Goal: Task Accomplishment & Management: Manage account settings

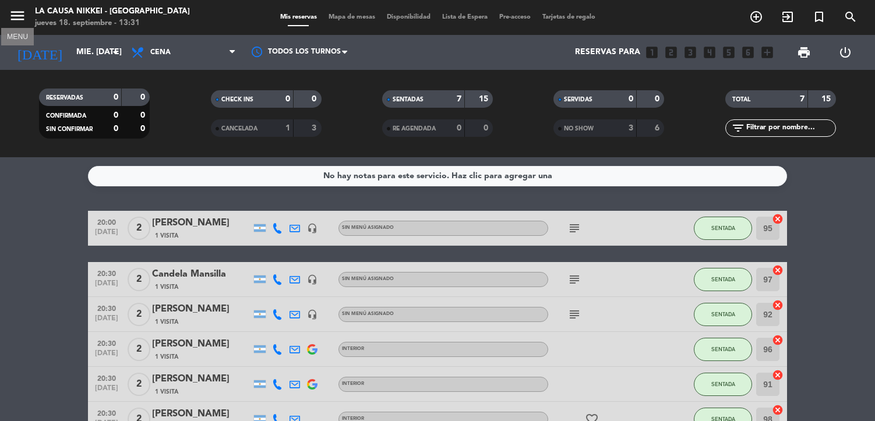
click at [22, 20] on icon "menu" at bounding box center [17, 15] width 17 height 17
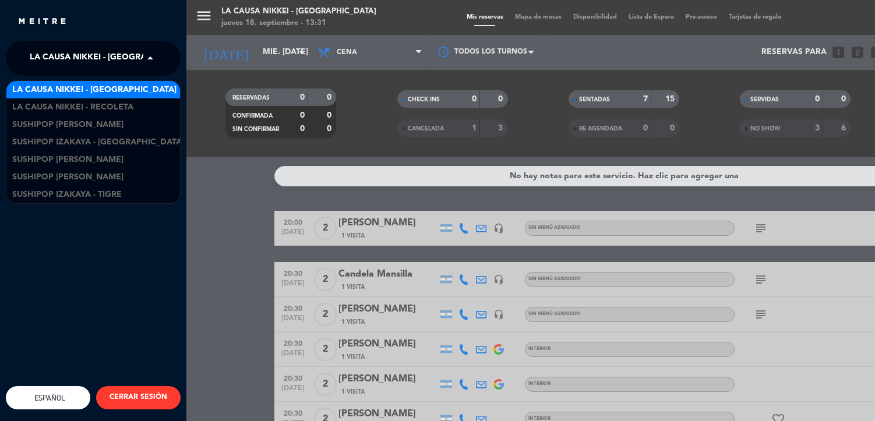
click at [76, 66] on span "La Causa Nikkei - [GEOGRAPHIC_DATA]" at bounding box center [112, 58] width 164 height 24
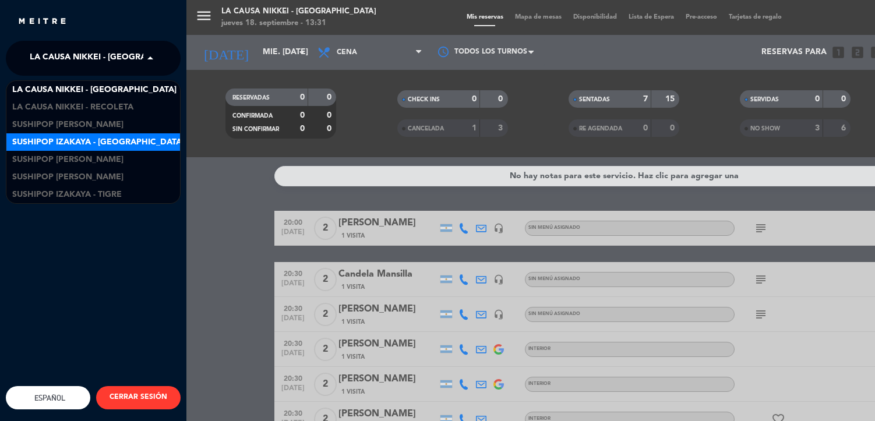
click at [93, 138] on span "Sushipop Izakaya - [GEOGRAPHIC_DATA]" at bounding box center [98, 142] width 172 height 13
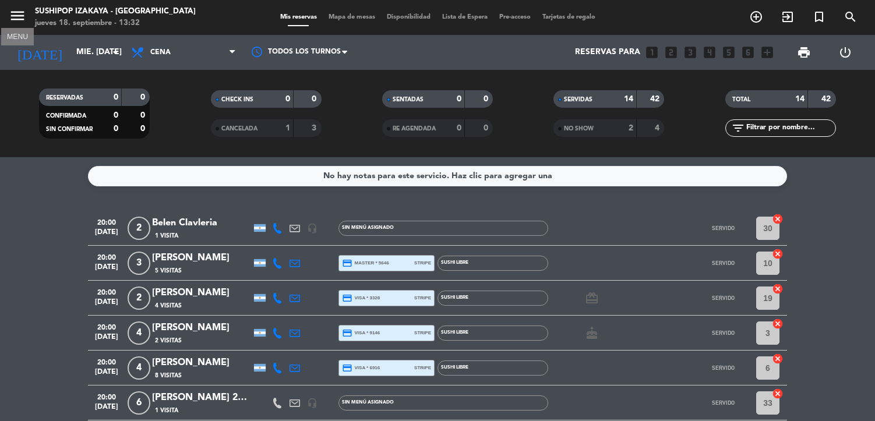
click at [13, 21] on icon "menu" at bounding box center [17, 15] width 17 height 17
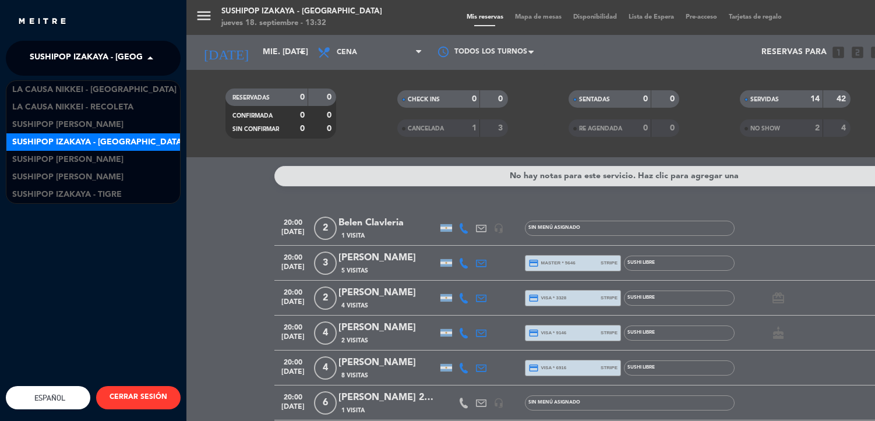
click at [76, 49] on span "Sushipop Izakaya - [GEOGRAPHIC_DATA]" at bounding box center [116, 58] width 172 height 24
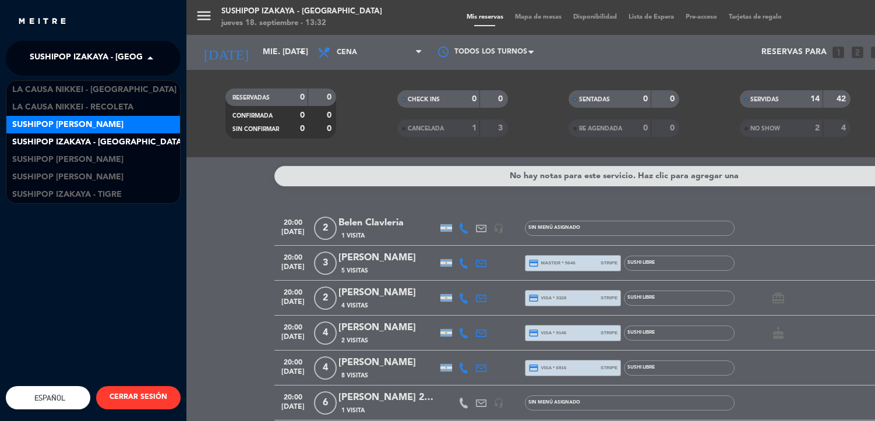
click at [105, 124] on span "Sushipop [PERSON_NAME]" at bounding box center [67, 124] width 111 height 13
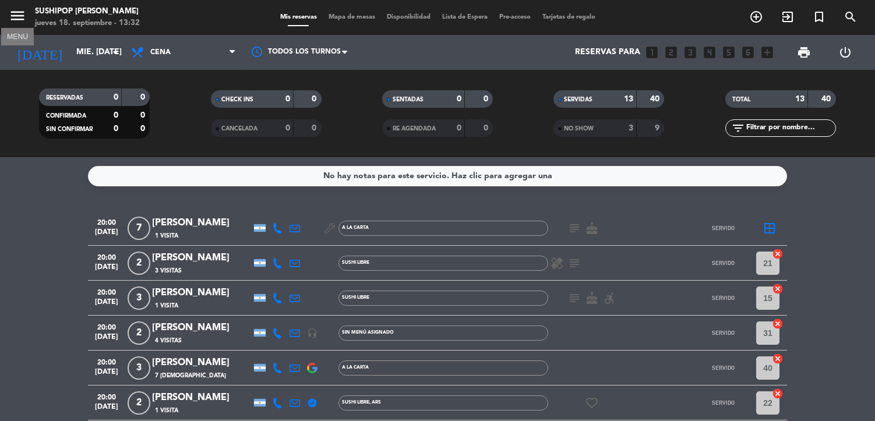
click at [17, 10] on icon "menu" at bounding box center [17, 15] width 17 height 17
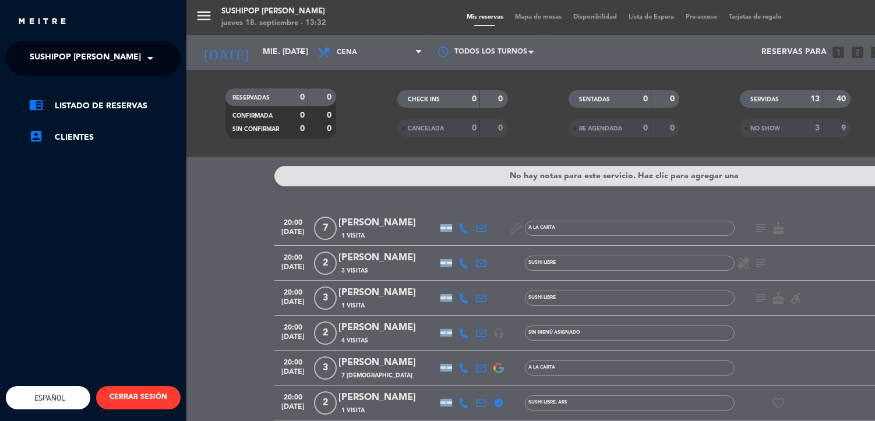
click at [79, 58] on span "Sushipop [PERSON_NAME]" at bounding box center [85, 58] width 111 height 24
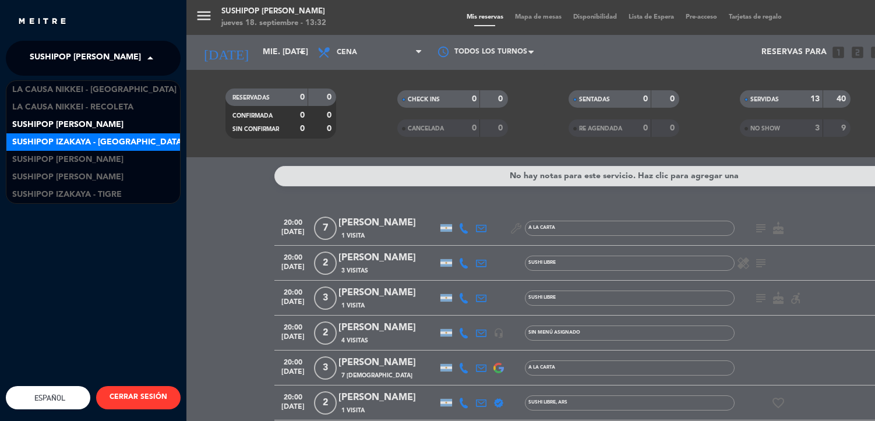
click at [100, 146] on span "Sushipop Izakaya - [GEOGRAPHIC_DATA]" at bounding box center [98, 142] width 172 height 13
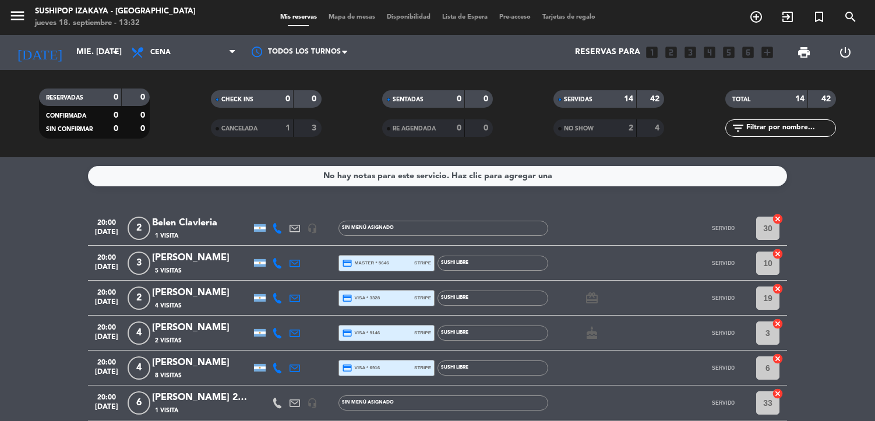
click at [298, 259] on icon at bounding box center [294, 263] width 10 height 10
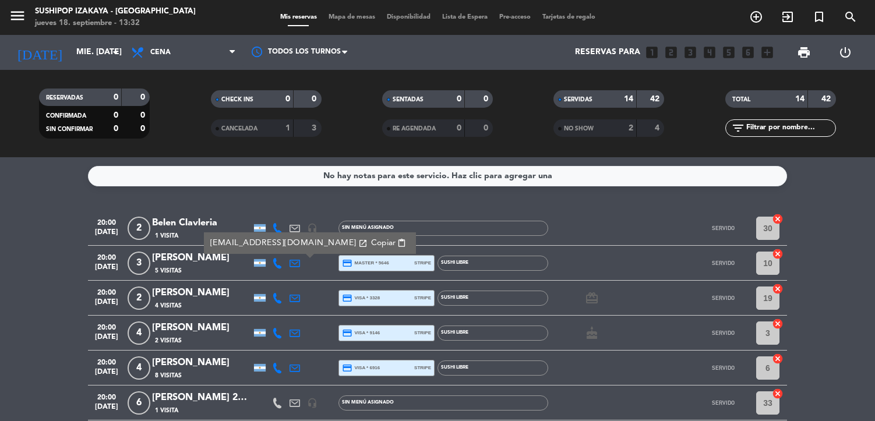
click at [371, 240] on span "Copiar" at bounding box center [383, 243] width 24 height 12
click at [292, 295] on icon at bounding box center [294, 298] width 10 height 10
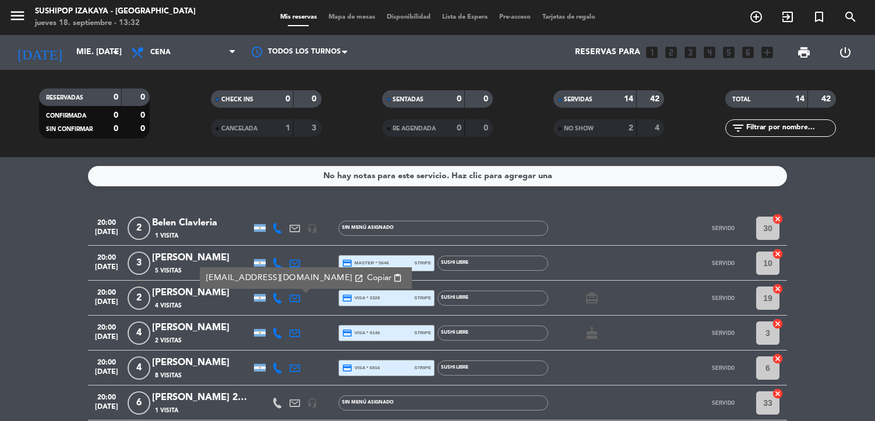
click at [367, 272] on span "Copiar" at bounding box center [379, 278] width 24 height 12
click at [295, 332] on icon at bounding box center [294, 333] width 10 height 10
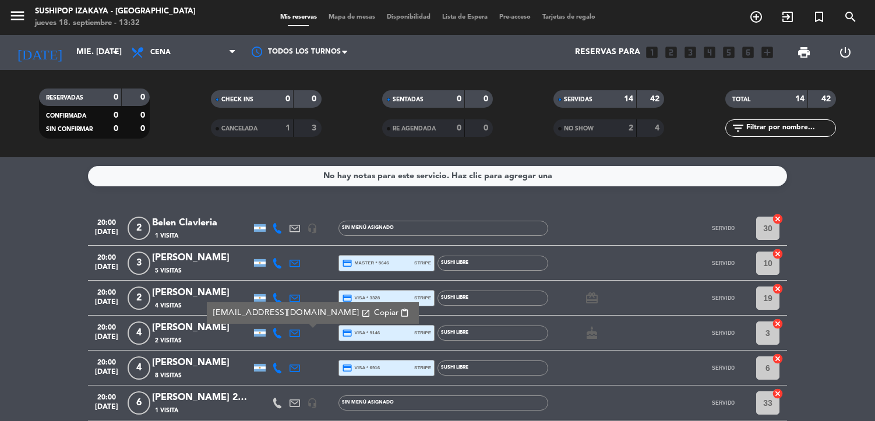
click at [374, 310] on span "Copiar" at bounding box center [386, 313] width 24 height 12
click at [292, 368] on icon at bounding box center [294, 368] width 10 height 10
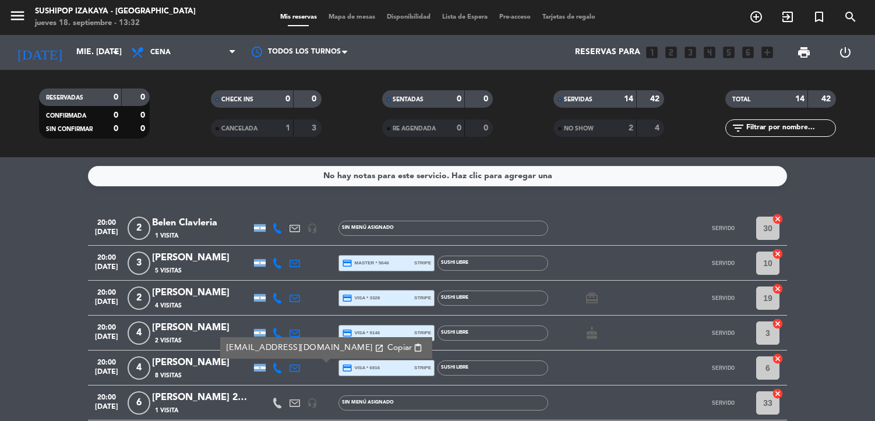
click at [387, 351] on span "Copiar" at bounding box center [399, 348] width 24 height 12
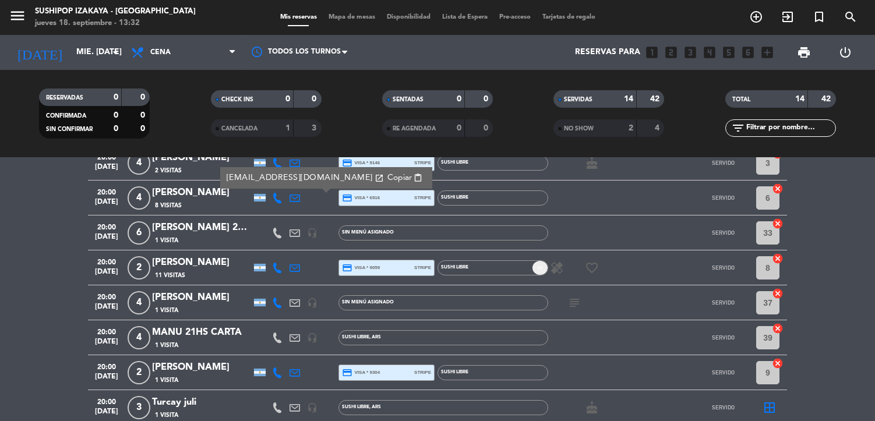
scroll to position [179, 0]
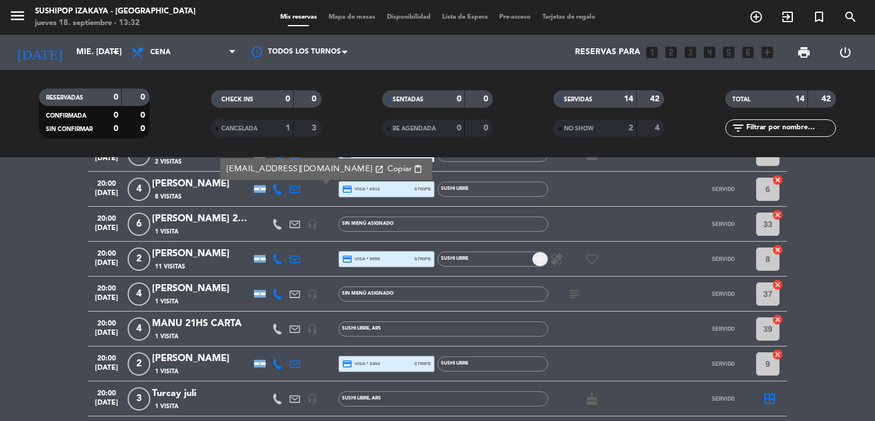
click at [297, 264] on icon at bounding box center [294, 259] width 10 height 10
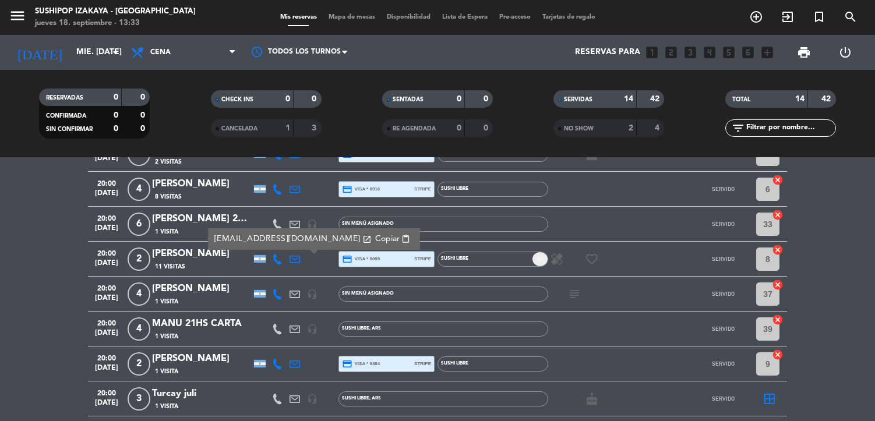
click at [375, 239] on span "Copiar" at bounding box center [387, 239] width 24 height 12
click at [292, 363] on icon at bounding box center [294, 364] width 10 height 10
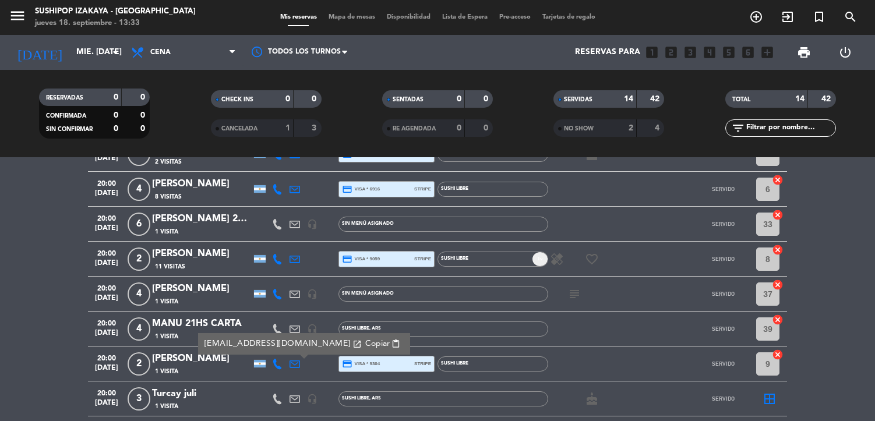
click at [365, 340] on span "Copiar" at bounding box center [377, 344] width 24 height 12
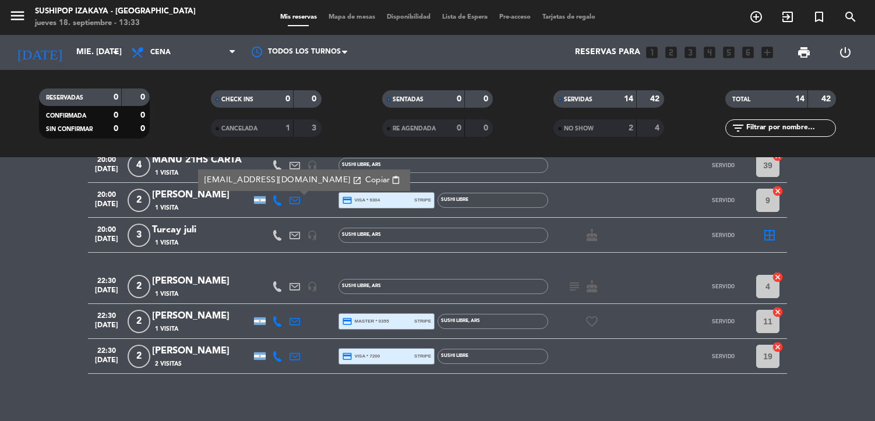
scroll to position [353, 0]
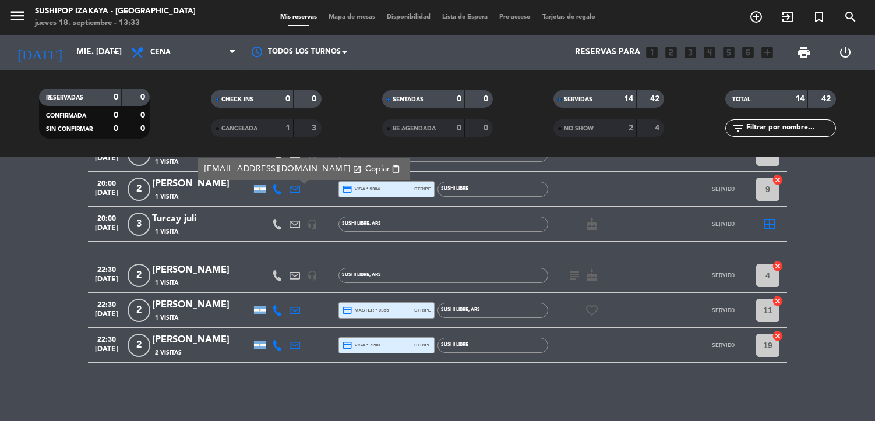
click at [296, 310] on icon at bounding box center [294, 310] width 10 height 10
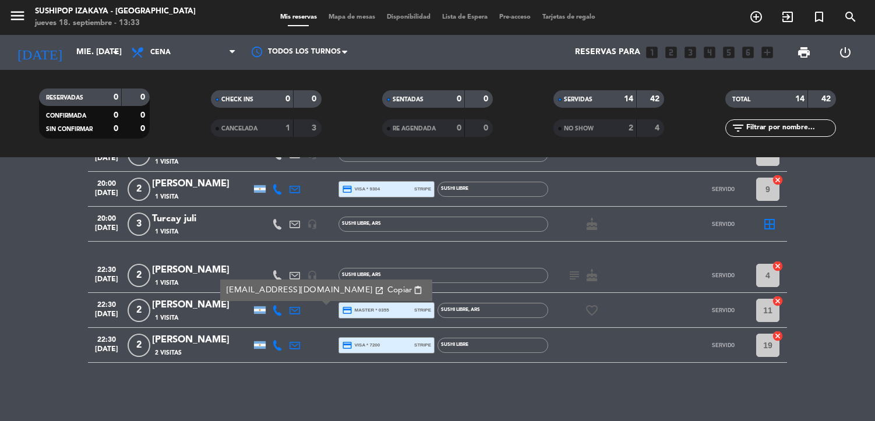
click at [387, 292] on span "Copiar" at bounding box center [399, 290] width 24 height 12
click at [296, 347] on icon at bounding box center [294, 345] width 10 height 10
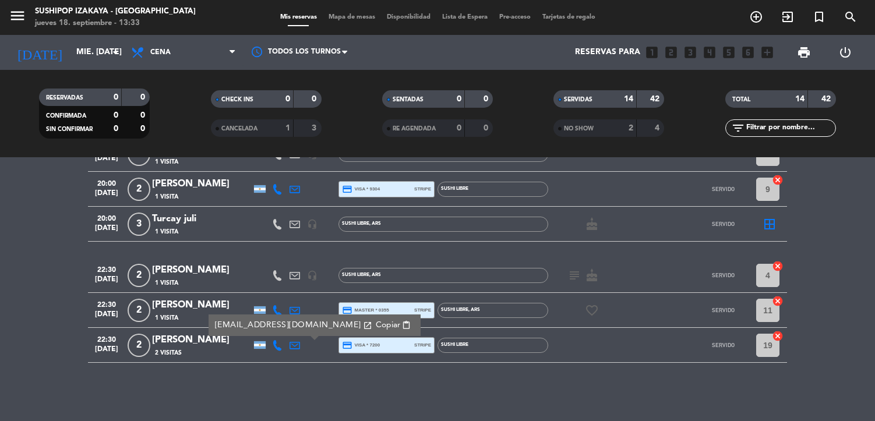
click at [376, 323] on span "Copiar" at bounding box center [388, 325] width 24 height 12
click at [17, 16] on icon "menu" at bounding box center [17, 15] width 17 height 17
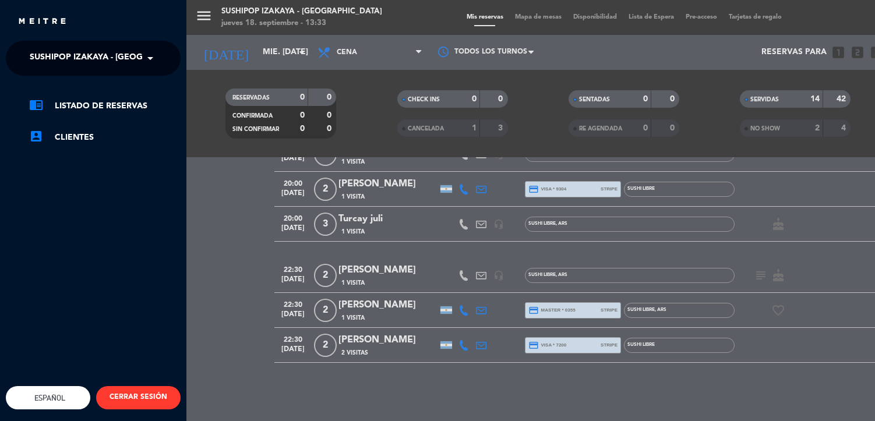
click at [60, 61] on span "Sushipop Izakaya - [GEOGRAPHIC_DATA]" at bounding box center [116, 58] width 172 height 24
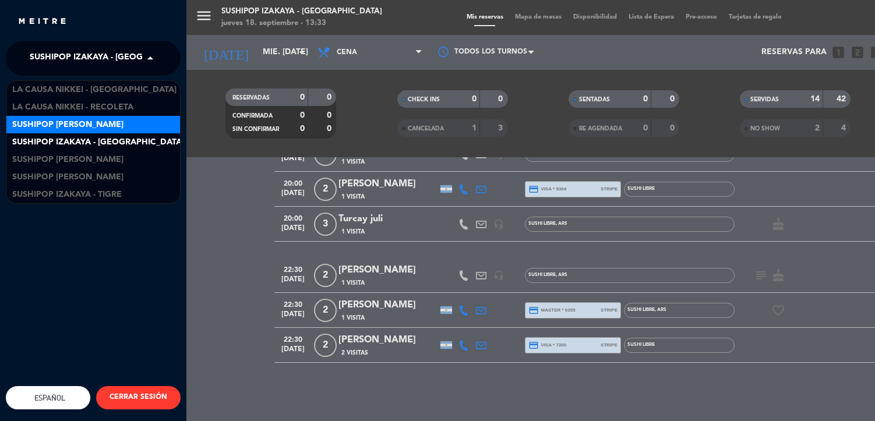
click at [83, 121] on span "Sushipop [PERSON_NAME]" at bounding box center [67, 124] width 111 height 13
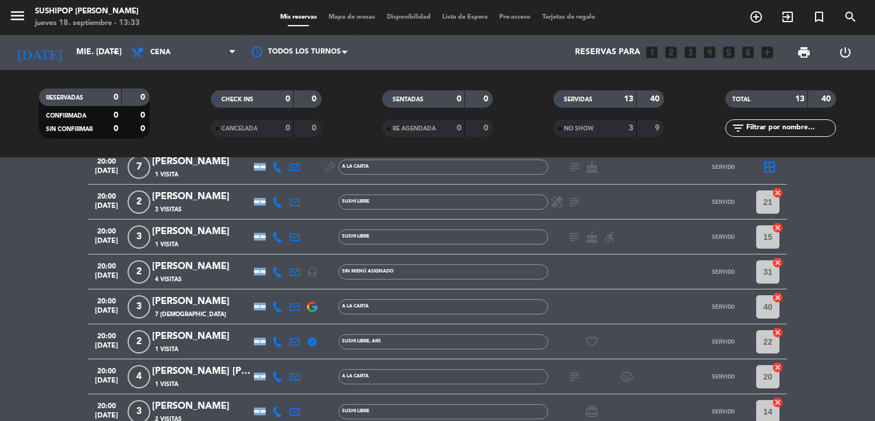
scroll to position [0, 0]
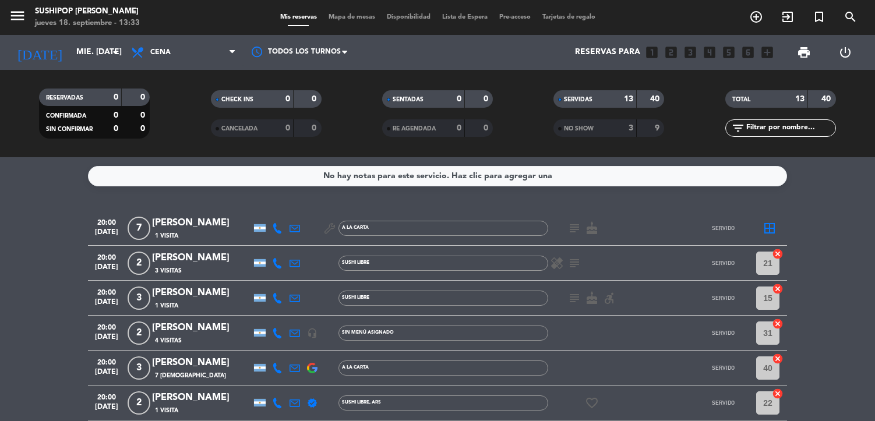
click at [295, 229] on icon at bounding box center [294, 228] width 10 height 10
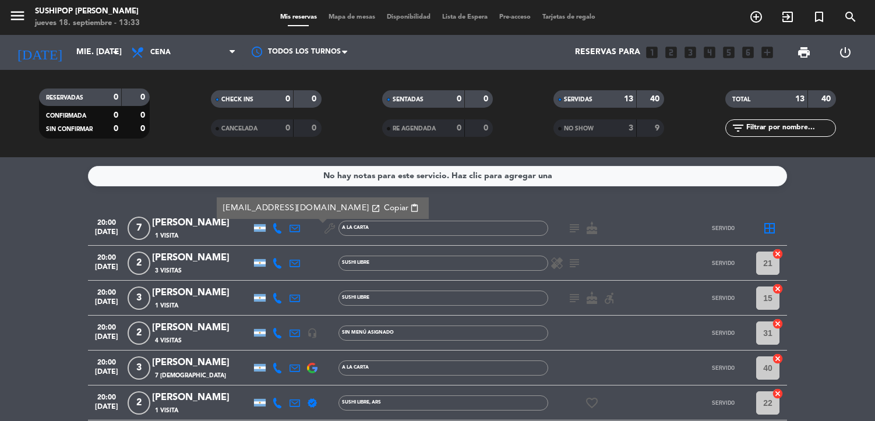
click at [384, 211] on span "Copiar" at bounding box center [396, 208] width 24 height 12
click at [296, 264] on icon at bounding box center [294, 263] width 10 height 10
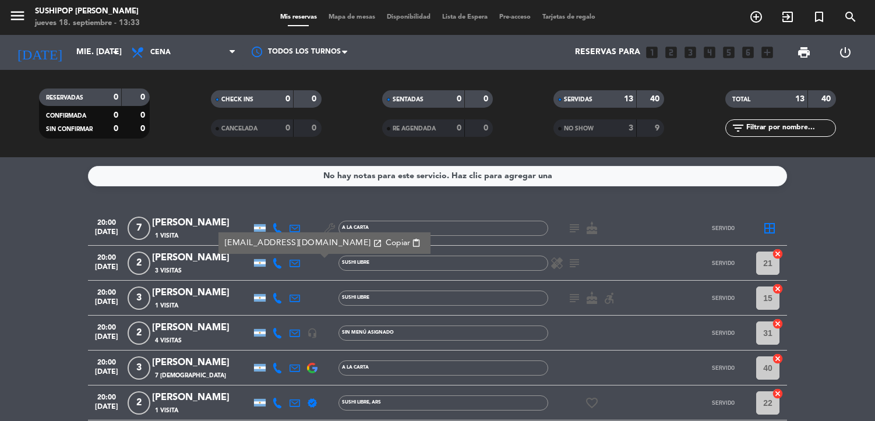
click at [385, 242] on span "Copiar" at bounding box center [397, 243] width 24 height 12
click at [298, 299] on icon at bounding box center [294, 298] width 10 height 10
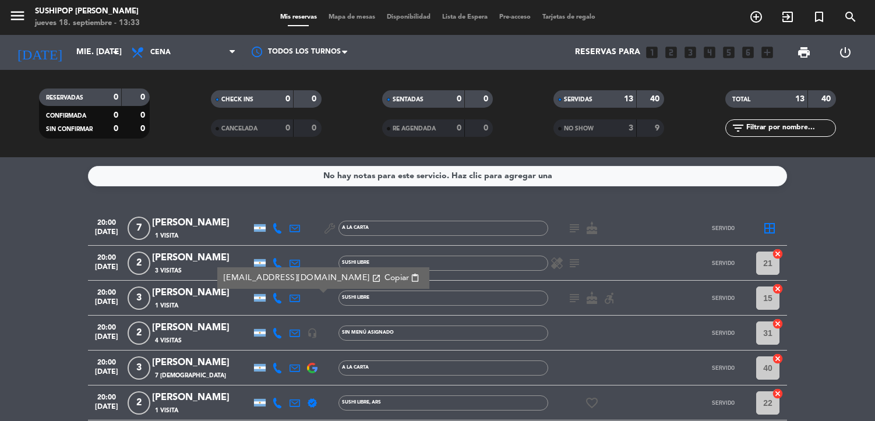
click at [384, 278] on span "Copiar" at bounding box center [396, 278] width 24 height 12
click at [294, 333] on icon at bounding box center [294, 333] width 10 height 10
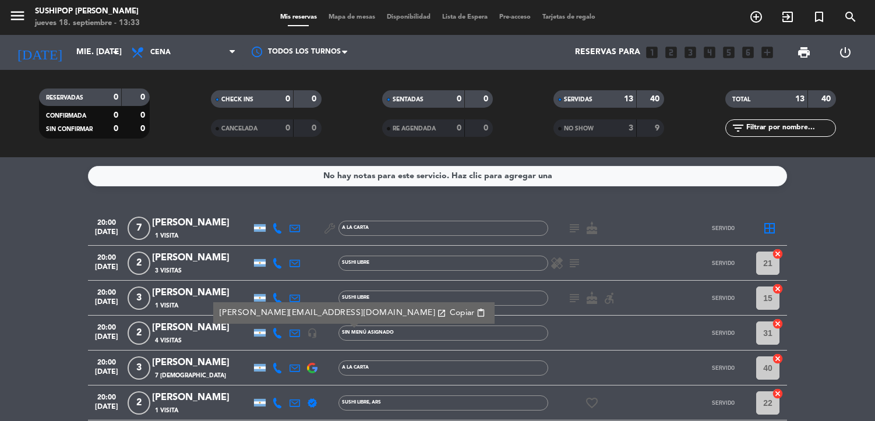
click at [449, 311] on span "Copiar" at bounding box center [461, 313] width 24 height 12
click at [296, 370] on icon at bounding box center [294, 368] width 10 height 10
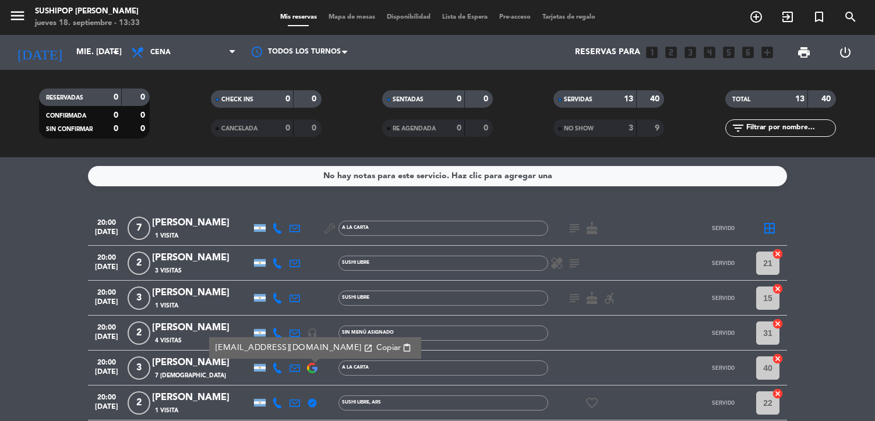
click at [376, 346] on span "Copiar" at bounding box center [388, 348] width 24 height 12
click at [296, 399] on icon at bounding box center [294, 403] width 10 height 10
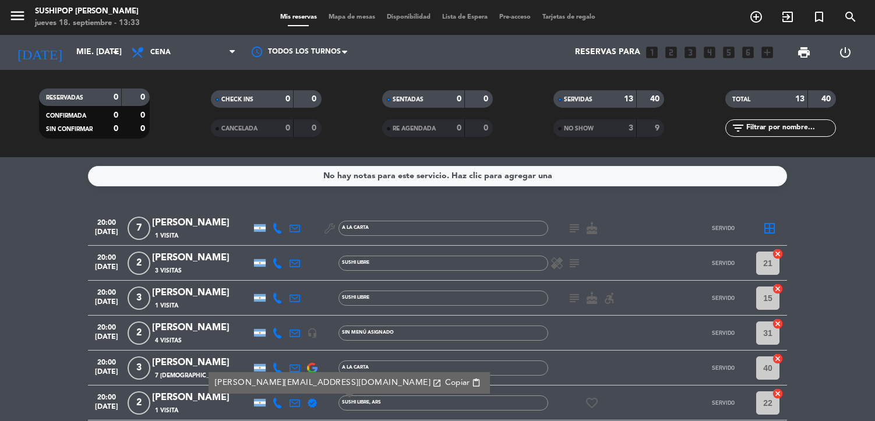
click at [445, 381] on span "Copiar" at bounding box center [457, 383] width 24 height 12
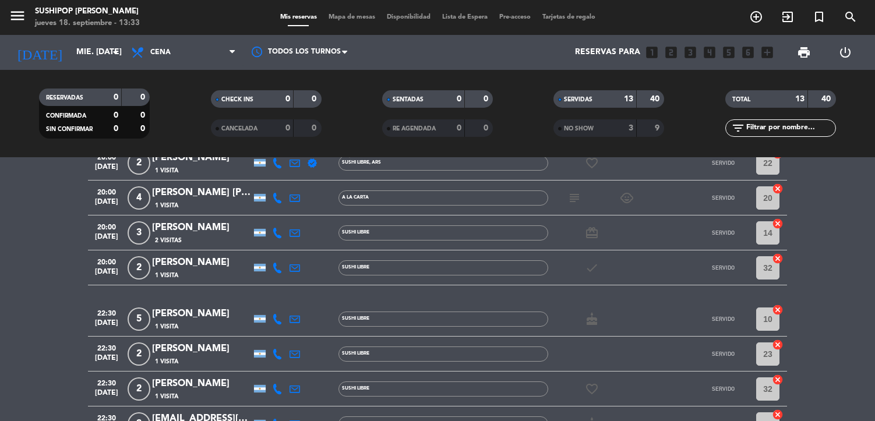
scroll to position [240, 0]
click at [298, 201] on icon at bounding box center [294, 197] width 10 height 10
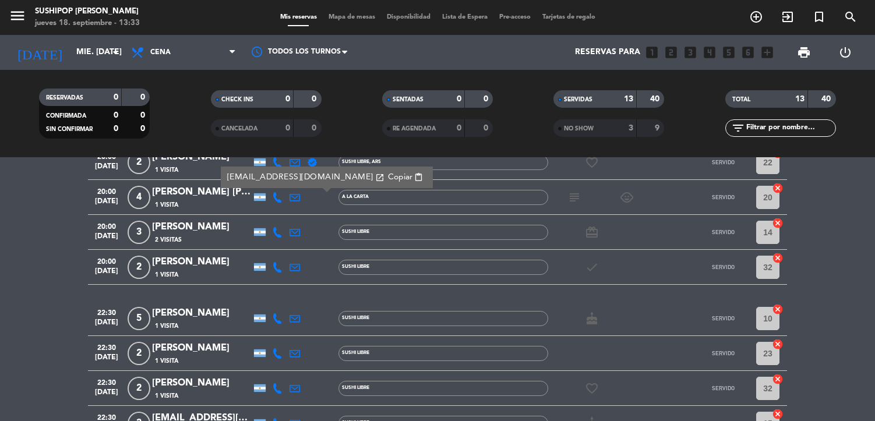
click at [388, 176] on span "Copiar" at bounding box center [400, 177] width 24 height 12
click at [294, 231] on icon at bounding box center [294, 232] width 10 height 10
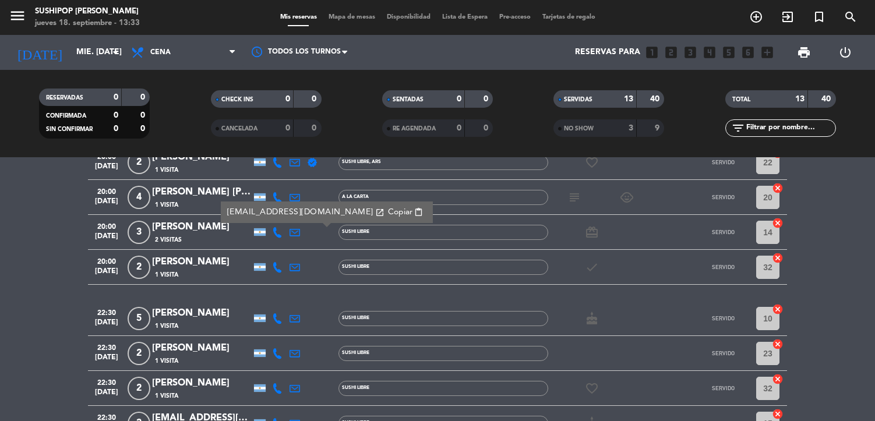
click at [388, 215] on span "Copiar" at bounding box center [400, 212] width 24 height 12
click at [294, 268] on icon at bounding box center [294, 267] width 10 height 10
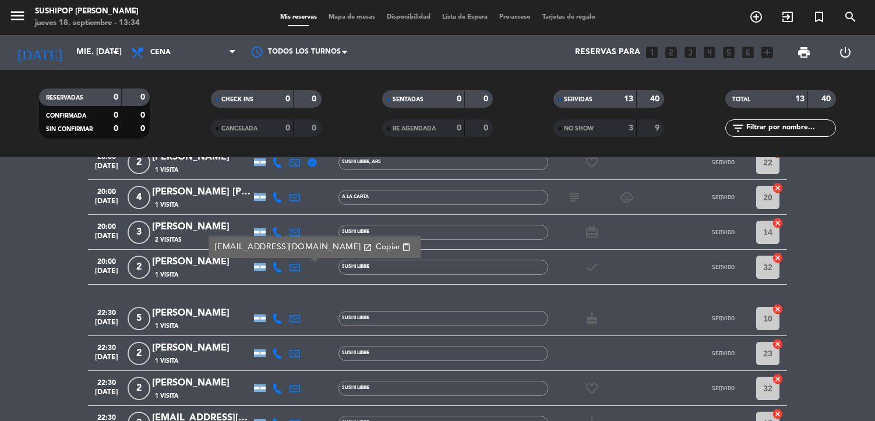
click at [376, 248] on span "Copiar" at bounding box center [388, 247] width 24 height 12
click at [293, 317] on icon at bounding box center [294, 318] width 10 height 10
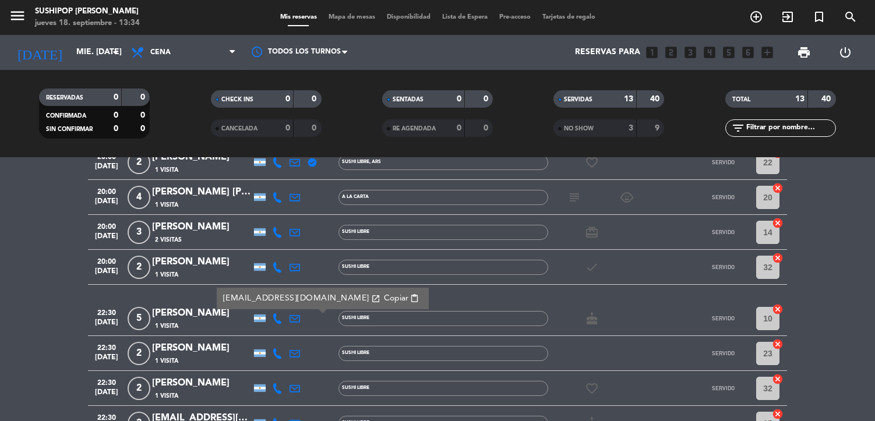
click at [384, 296] on span "Copiar" at bounding box center [396, 298] width 24 height 12
click at [296, 354] on icon at bounding box center [294, 353] width 10 height 10
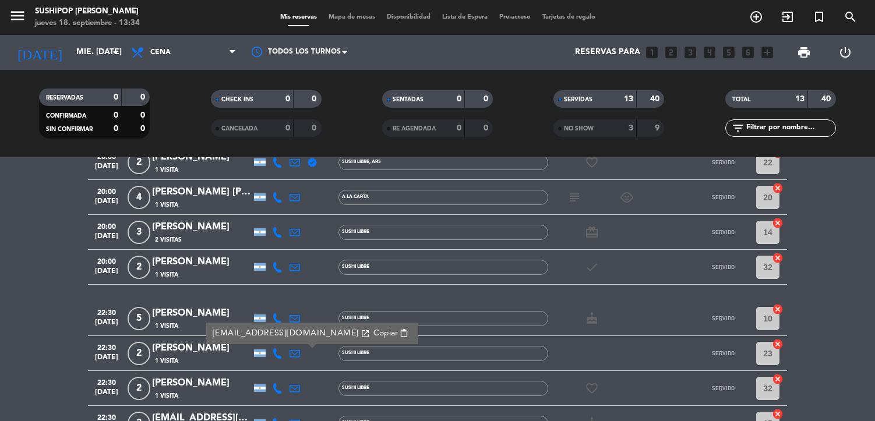
click at [373, 332] on span "Copiar" at bounding box center [385, 333] width 24 height 12
click at [298, 390] on icon at bounding box center [294, 388] width 10 height 10
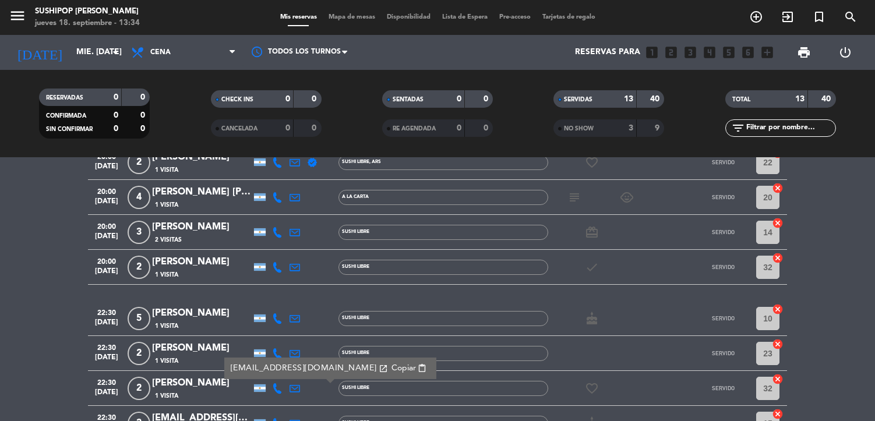
click at [391, 370] on span "Copiar" at bounding box center [403, 368] width 24 height 12
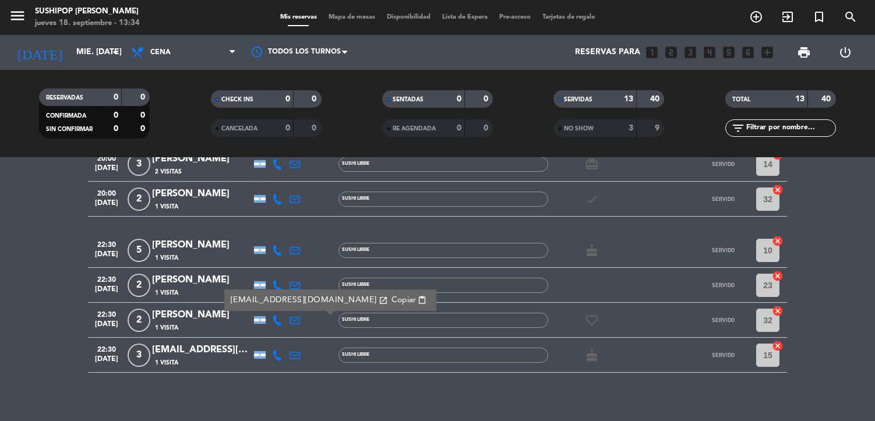
scroll to position [318, 0]
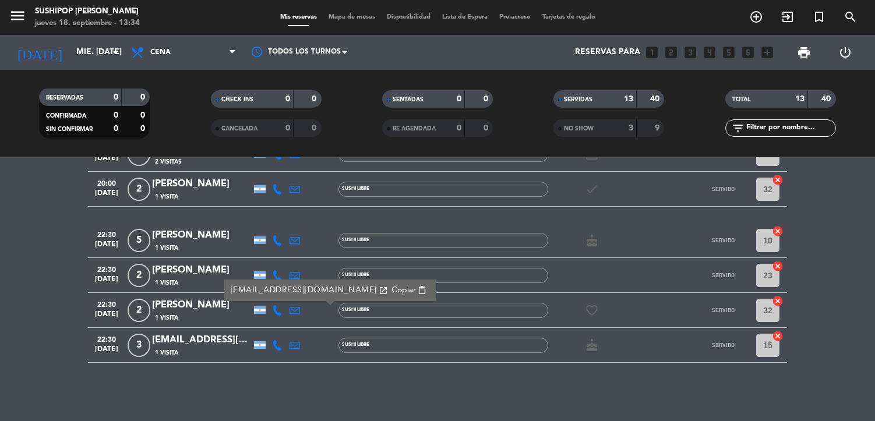
click at [295, 346] on icon at bounding box center [294, 345] width 10 height 10
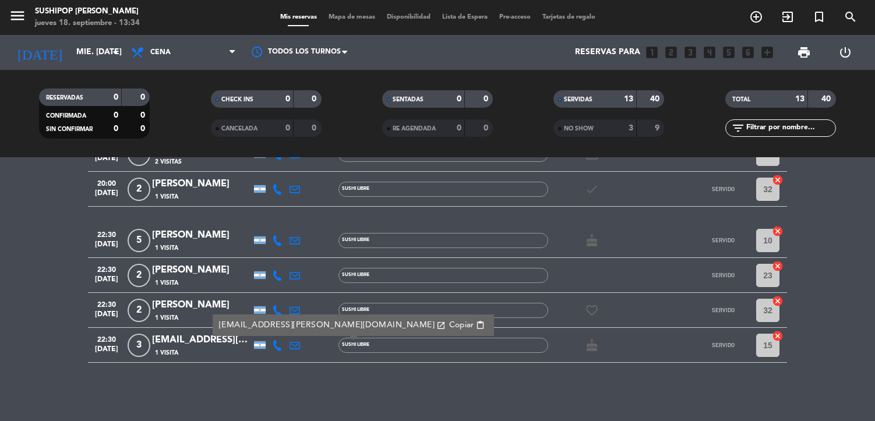
click at [449, 321] on span "Copiar" at bounding box center [461, 325] width 24 height 12
click at [18, 16] on icon "menu" at bounding box center [17, 15] width 17 height 17
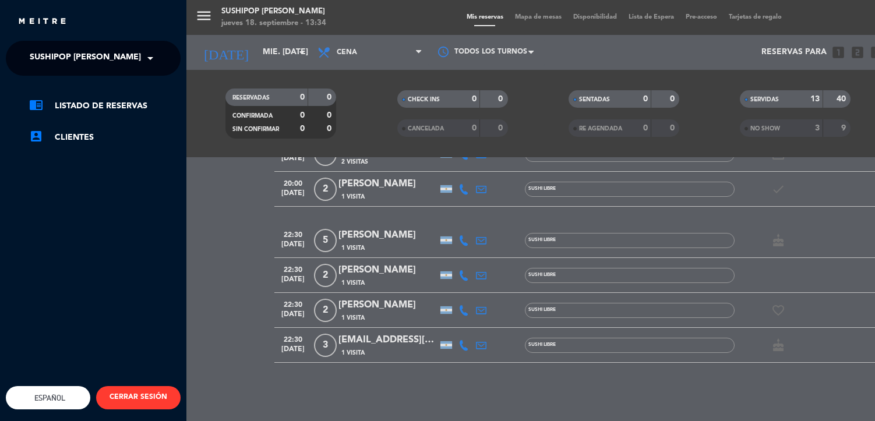
click at [77, 57] on span "Sushipop [PERSON_NAME]" at bounding box center [85, 58] width 111 height 24
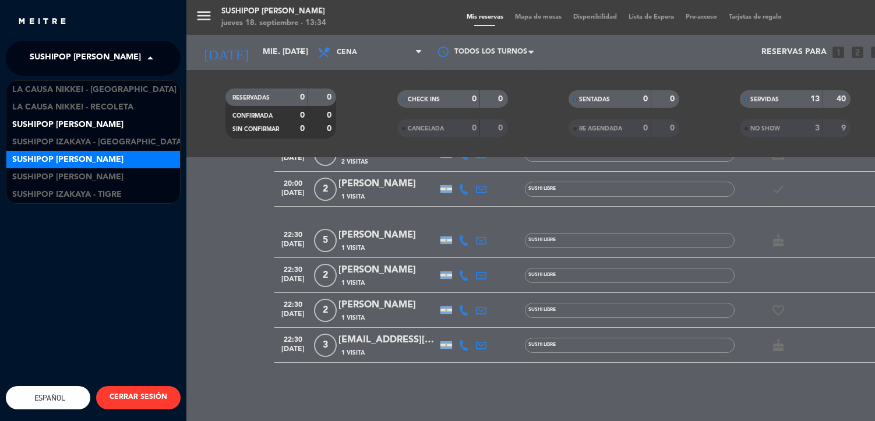
click at [93, 158] on span "Sushipop [PERSON_NAME]" at bounding box center [67, 159] width 111 height 13
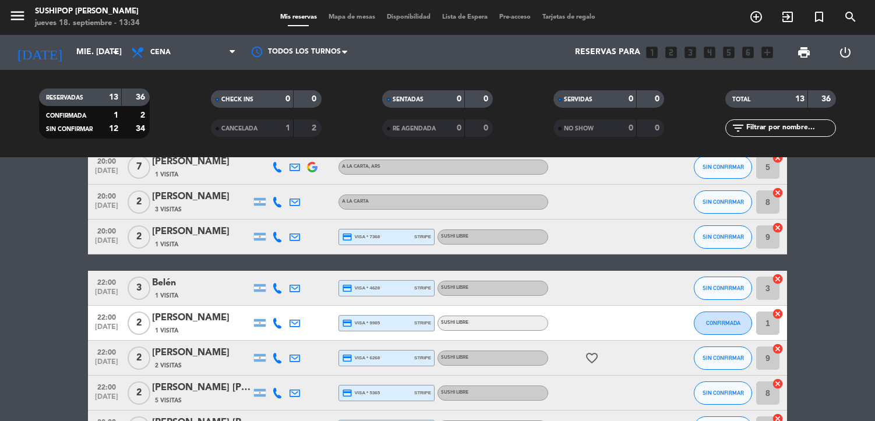
scroll to position [0, 0]
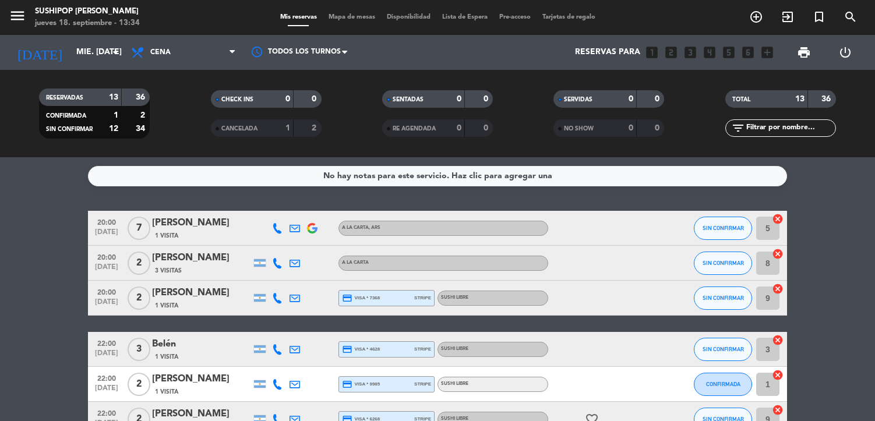
click at [292, 224] on icon at bounding box center [294, 228] width 10 height 10
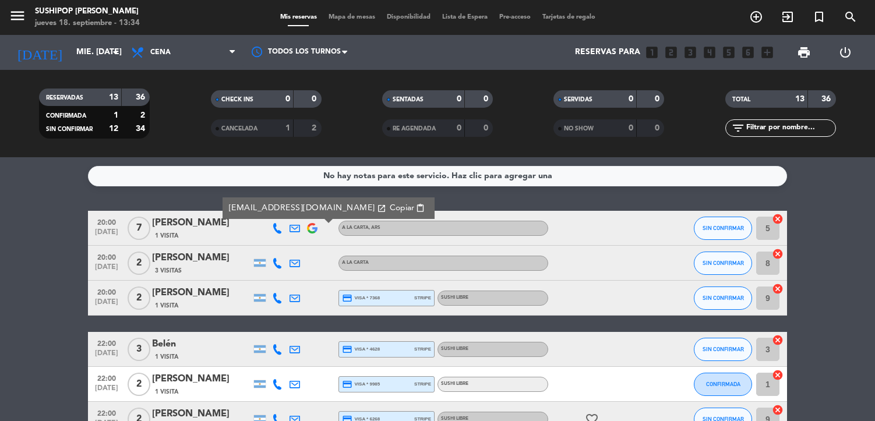
click at [390, 212] on span "Copiar" at bounding box center [402, 208] width 24 height 12
click at [390, 207] on span "Copiar" at bounding box center [402, 208] width 24 height 12
click at [286, 262] on div at bounding box center [294, 263] width 17 height 34
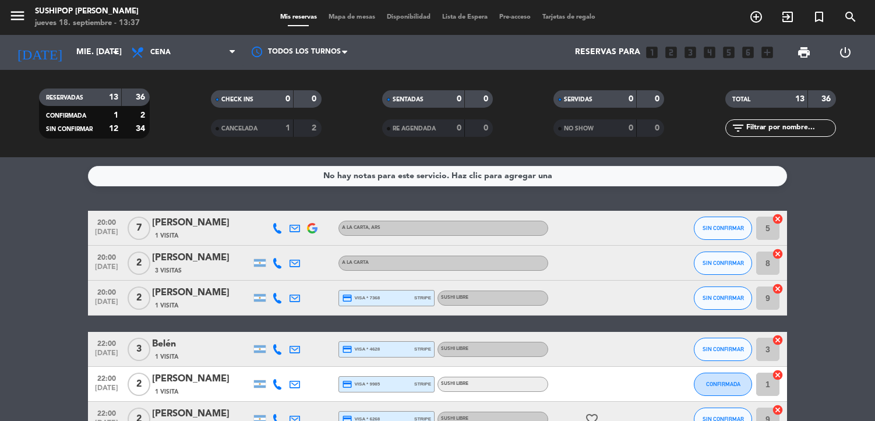
click at [299, 261] on icon at bounding box center [294, 263] width 10 height 10
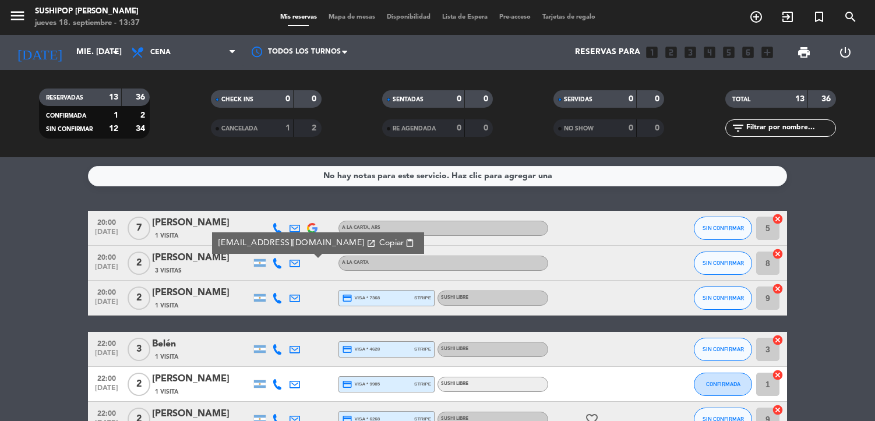
click at [379, 239] on span "Copiar" at bounding box center [391, 243] width 24 height 12
click at [297, 298] on icon at bounding box center [294, 298] width 10 height 10
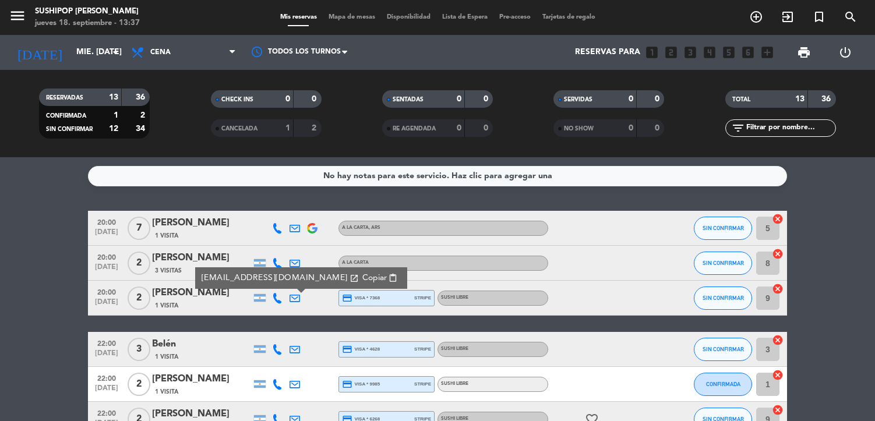
click at [365, 274] on span "Copiar" at bounding box center [374, 278] width 24 height 12
click at [293, 347] on icon at bounding box center [294, 349] width 10 height 10
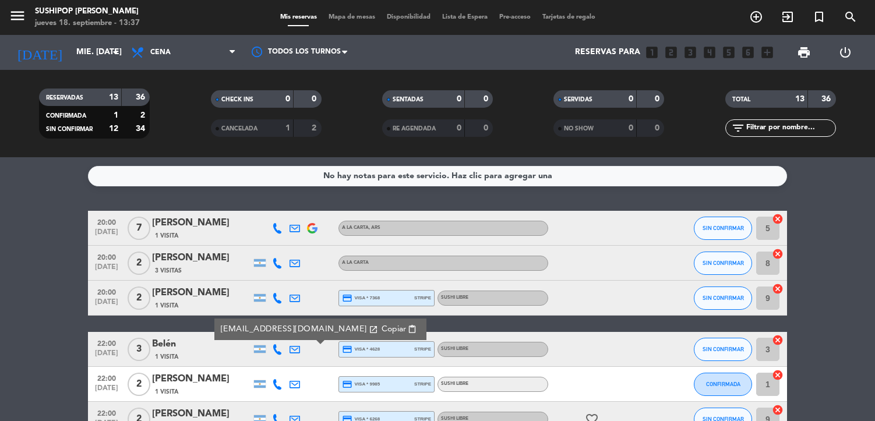
click at [381, 324] on span "Copiar" at bounding box center [393, 329] width 24 height 12
click at [292, 387] on icon at bounding box center [294, 384] width 10 height 10
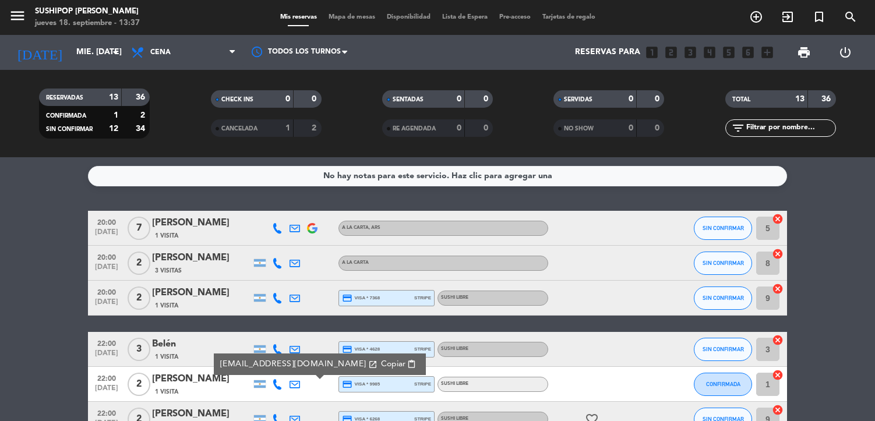
click at [381, 360] on span "Copiar" at bounding box center [393, 364] width 24 height 12
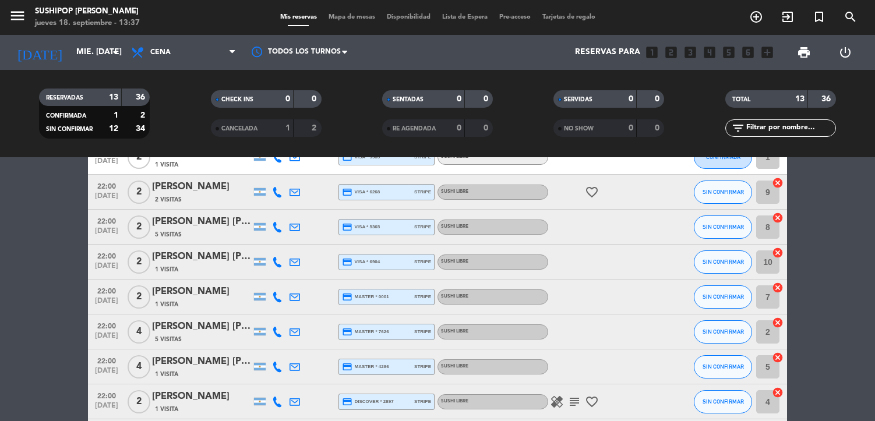
scroll to position [235, 0]
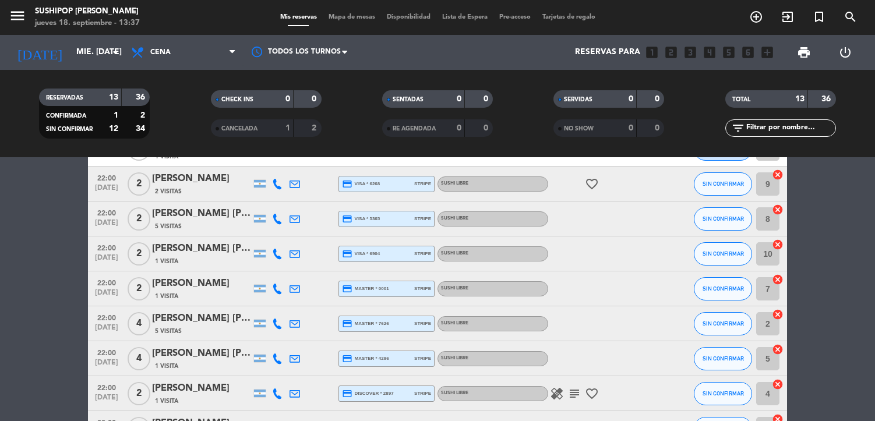
click at [295, 183] on icon at bounding box center [294, 184] width 10 height 10
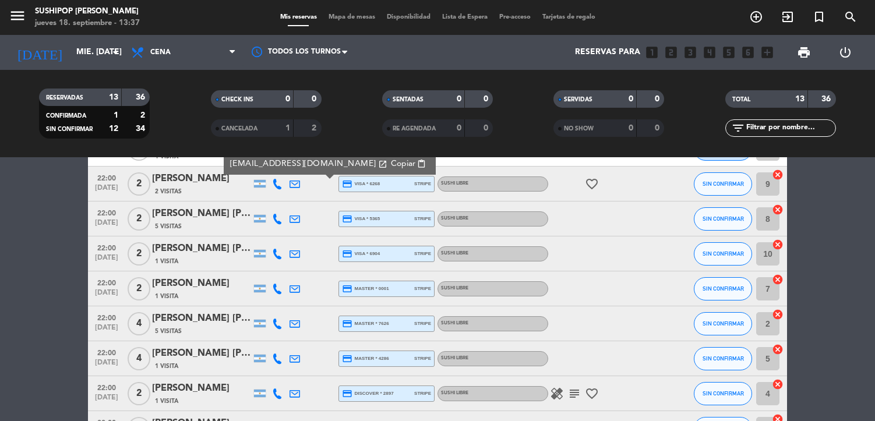
click at [391, 166] on span "Copiar" at bounding box center [403, 164] width 24 height 12
click at [288, 219] on div at bounding box center [294, 218] width 17 height 34
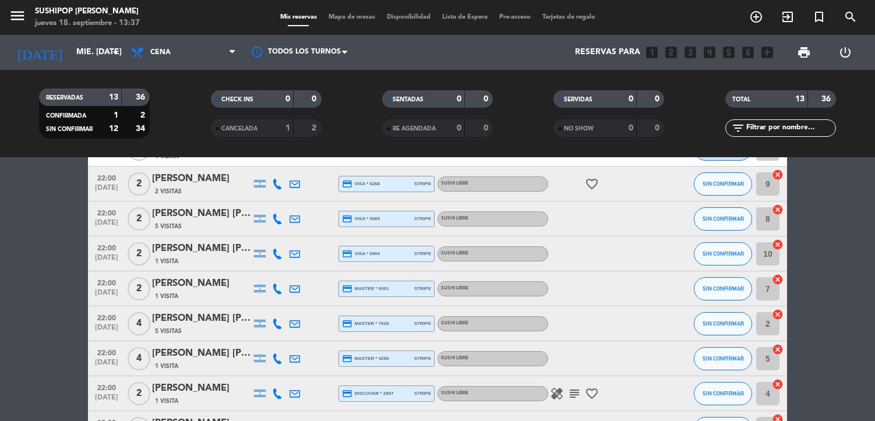
click at [290, 218] on icon at bounding box center [294, 219] width 10 height 10
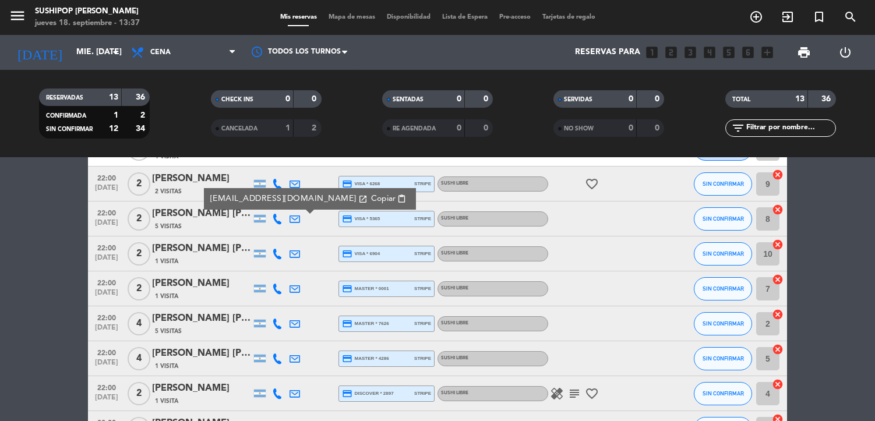
click at [367, 201] on button "Copiar content_paste" at bounding box center [388, 198] width 43 height 13
click at [296, 256] on icon at bounding box center [294, 254] width 10 height 10
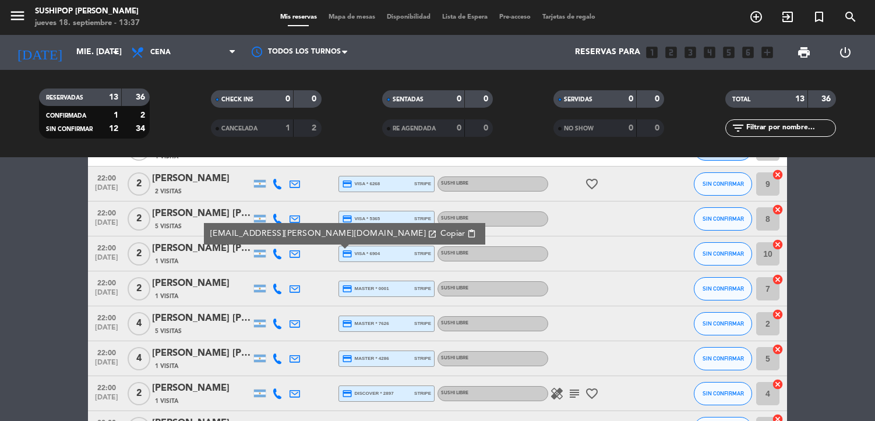
click at [440, 232] on span "Copiar" at bounding box center [452, 234] width 24 height 12
click at [300, 287] on div at bounding box center [294, 288] width 17 height 34
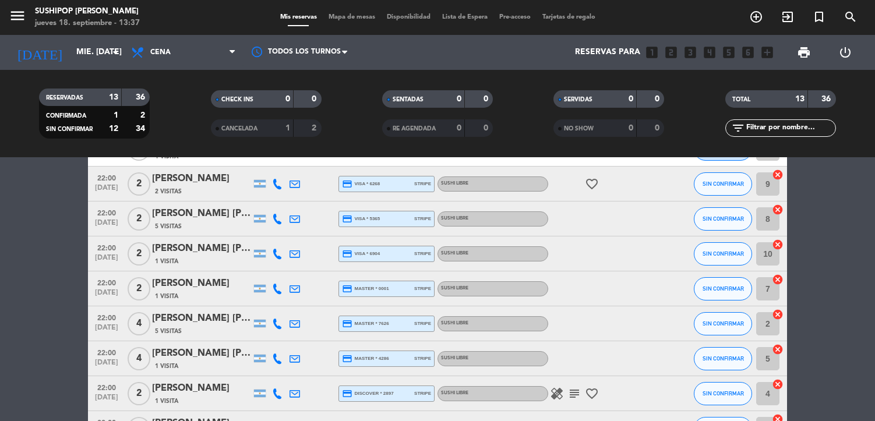
click at [299, 287] on icon at bounding box center [294, 289] width 10 height 10
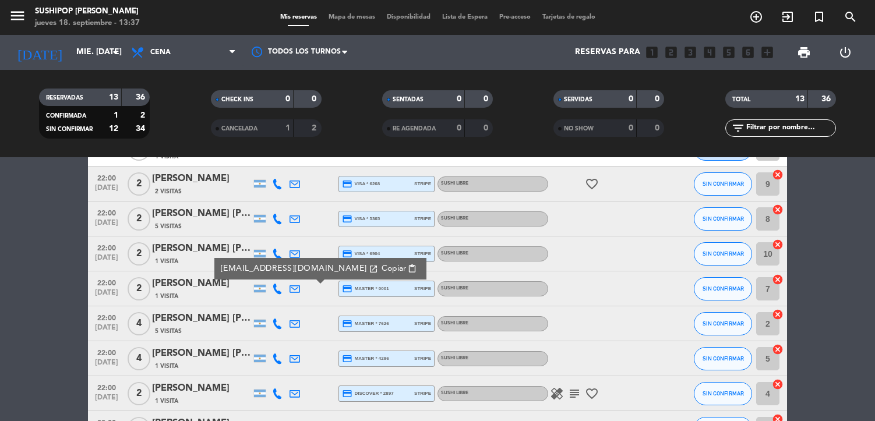
click at [381, 270] on span "Copiar" at bounding box center [393, 269] width 24 height 12
click at [295, 323] on icon at bounding box center [294, 323] width 10 height 10
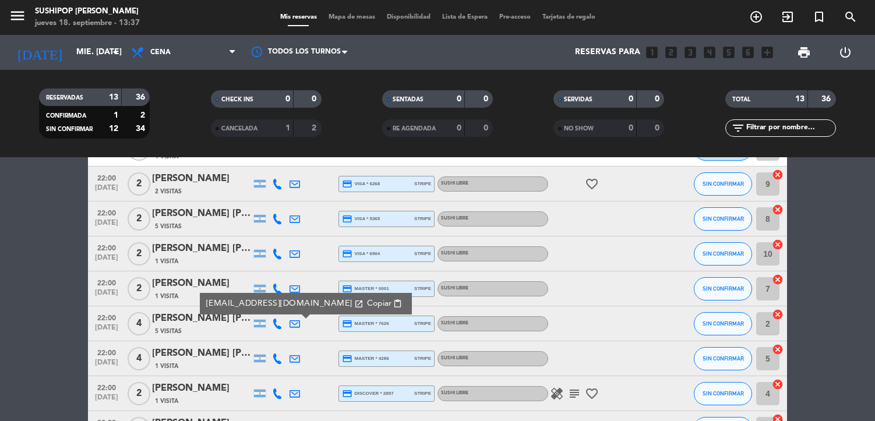
click at [367, 302] on span "Copiar" at bounding box center [379, 304] width 24 height 12
click at [298, 359] on icon at bounding box center [294, 358] width 10 height 10
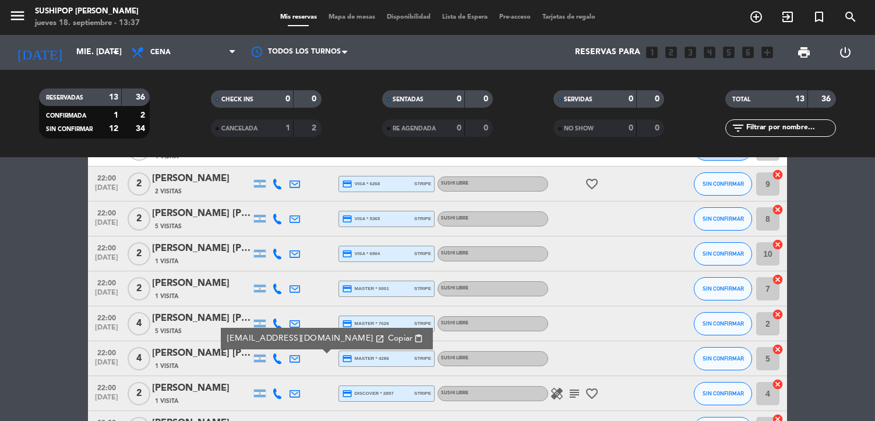
click at [388, 342] on span "Copiar" at bounding box center [400, 338] width 24 height 12
click at [295, 398] on icon at bounding box center [294, 393] width 10 height 10
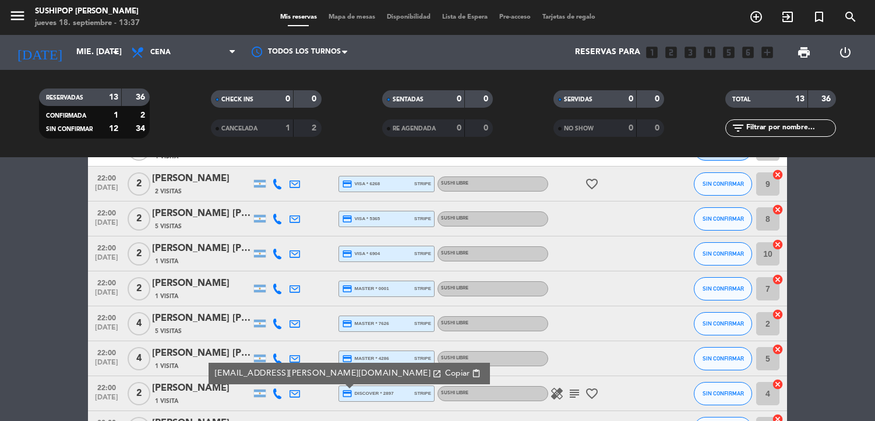
click at [445, 371] on span "Copiar" at bounding box center [457, 373] width 24 height 12
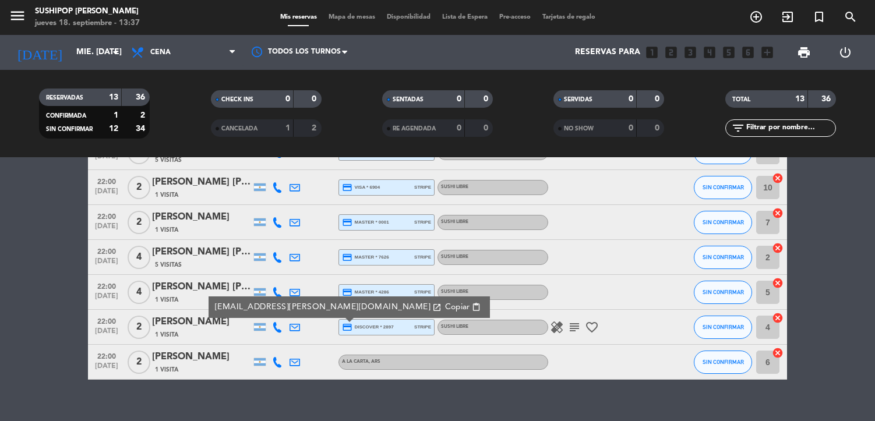
scroll to position [318, 0]
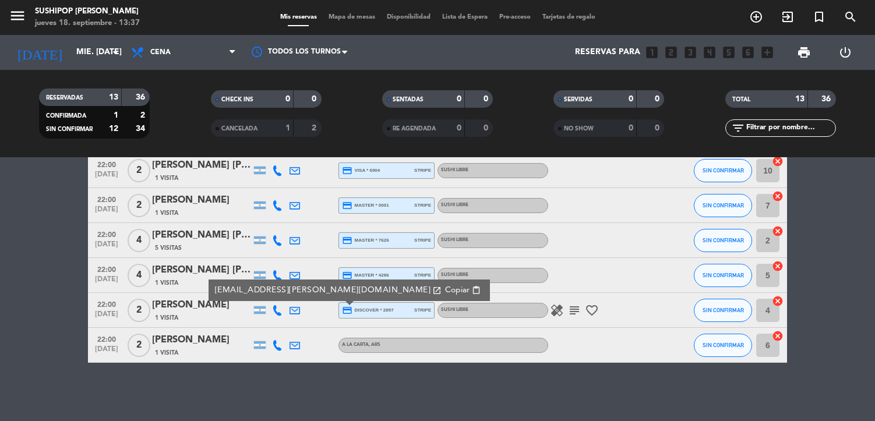
click at [293, 349] on icon at bounding box center [294, 345] width 10 height 10
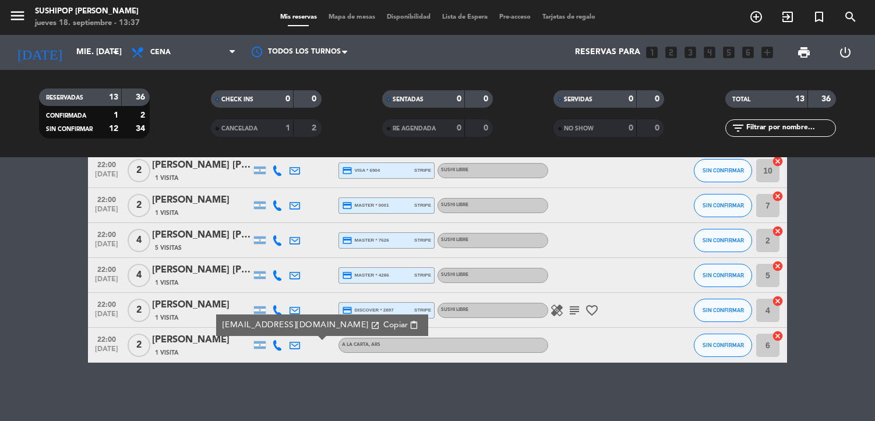
click at [383, 324] on span "Copiar" at bounding box center [395, 325] width 24 height 12
click at [18, 19] on icon "menu" at bounding box center [17, 15] width 17 height 17
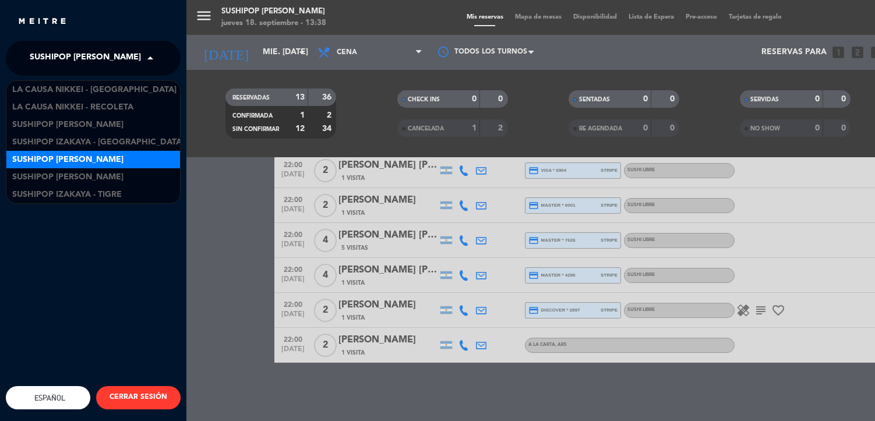
click at [79, 59] on span "Sushipop [PERSON_NAME]" at bounding box center [85, 58] width 111 height 24
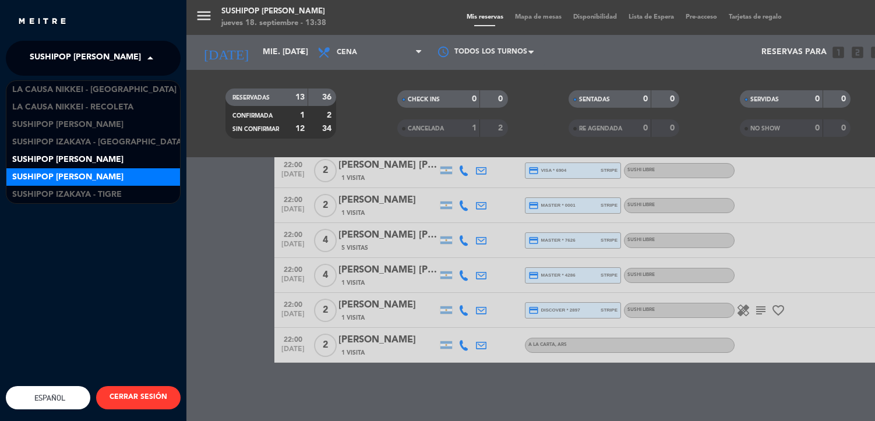
click at [115, 175] on span "Sushipop [PERSON_NAME]" at bounding box center [67, 177] width 111 height 13
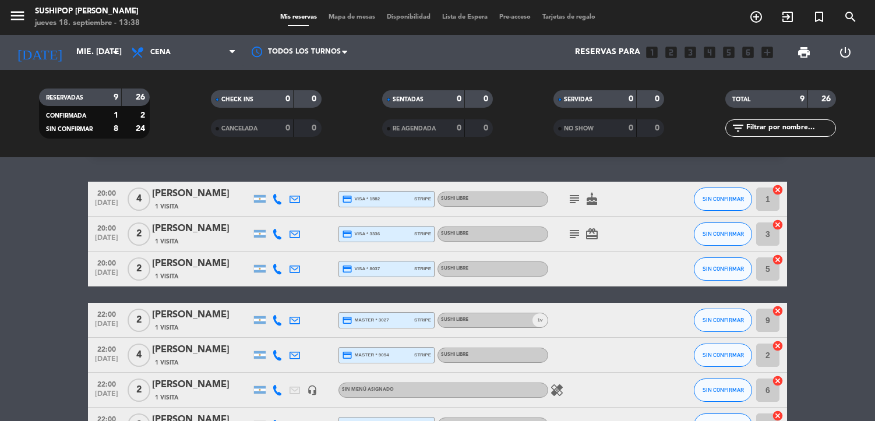
scroll to position [0, 0]
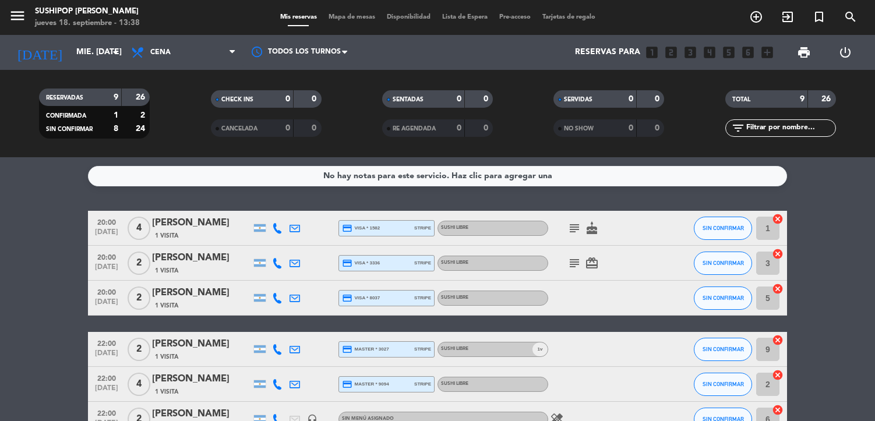
click at [296, 228] on icon at bounding box center [294, 228] width 10 height 10
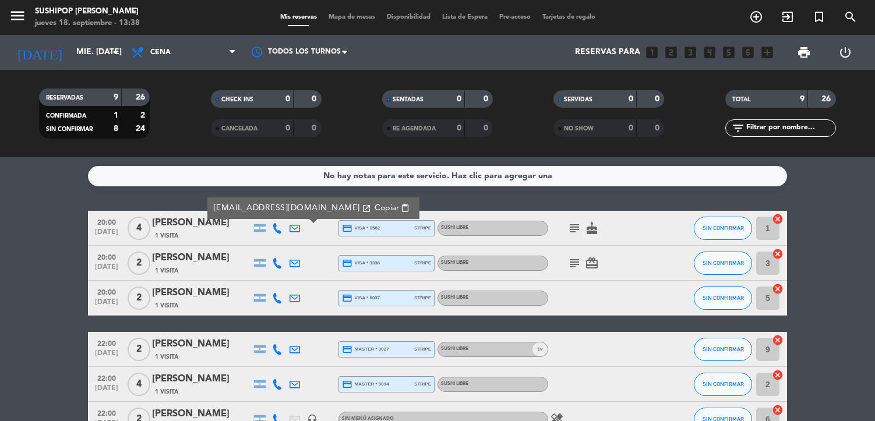
click at [374, 208] on span "Copiar" at bounding box center [386, 208] width 24 height 12
click at [299, 264] on icon at bounding box center [294, 263] width 10 height 10
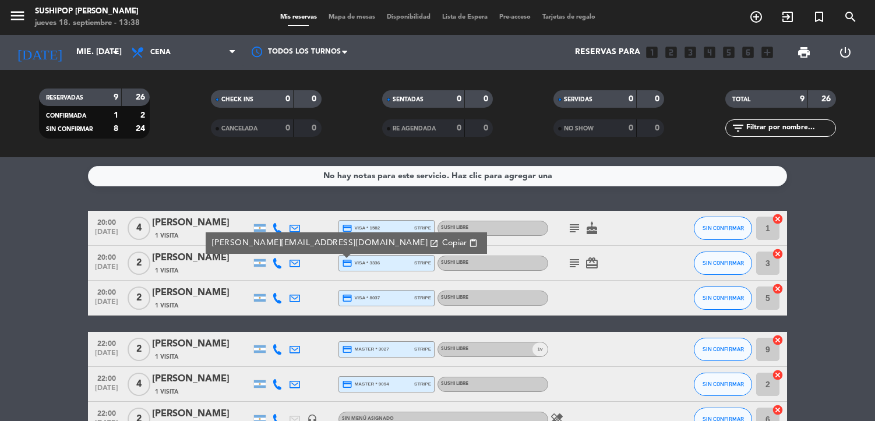
click at [442, 247] on span "Copiar" at bounding box center [454, 243] width 24 height 12
click at [298, 296] on icon at bounding box center [294, 298] width 10 height 10
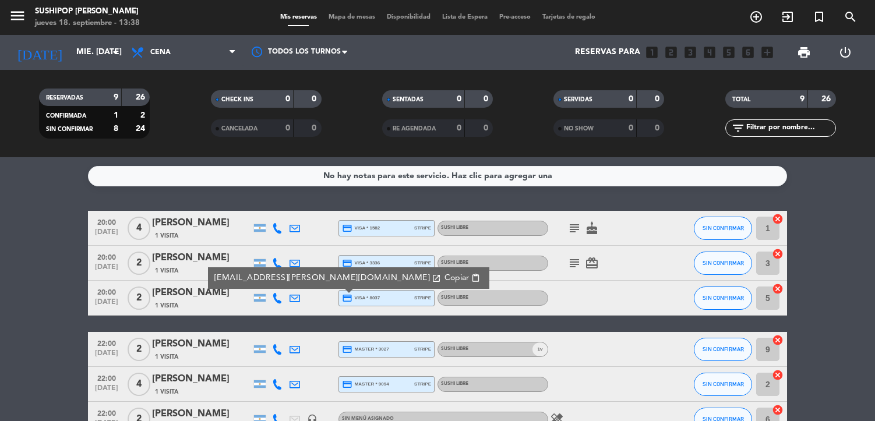
click at [444, 275] on span "Copiar" at bounding box center [456, 278] width 24 height 12
click at [295, 347] on icon at bounding box center [294, 349] width 10 height 10
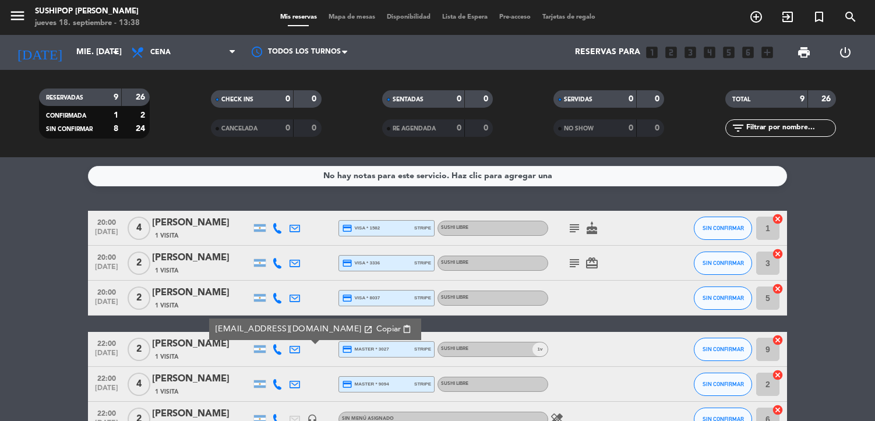
click at [376, 330] on span "Copiar" at bounding box center [388, 329] width 24 height 12
click at [298, 384] on icon at bounding box center [294, 384] width 10 height 10
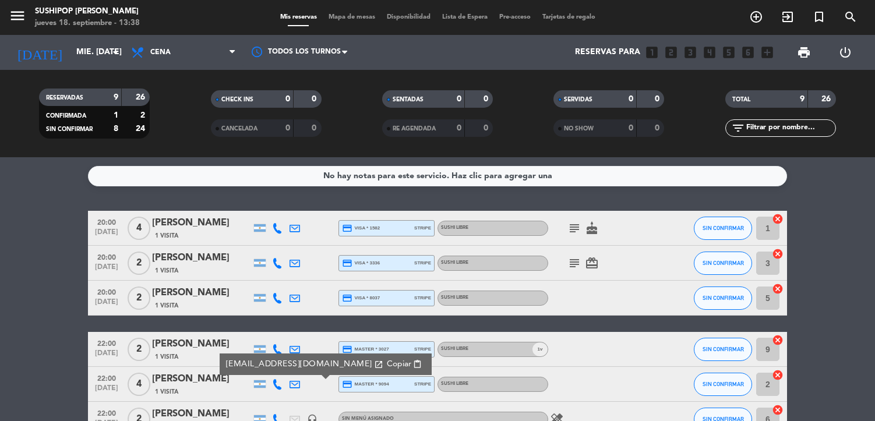
click at [387, 367] on span "Copiar" at bounding box center [399, 364] width 24 height 12
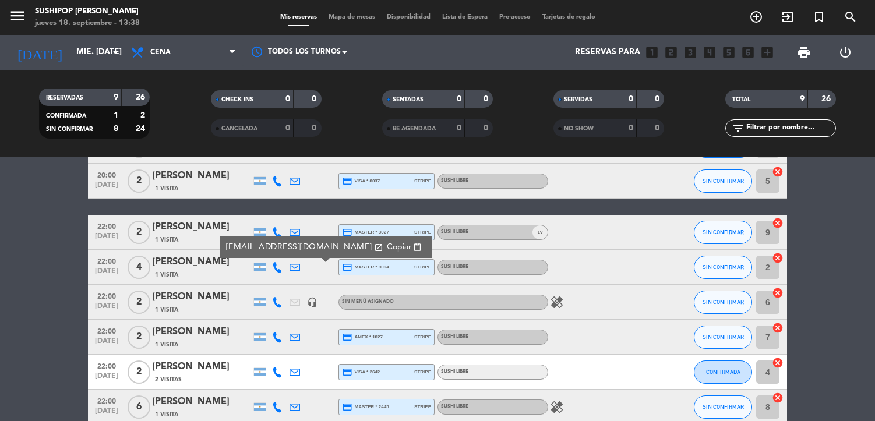
scroll to position [139, 0]
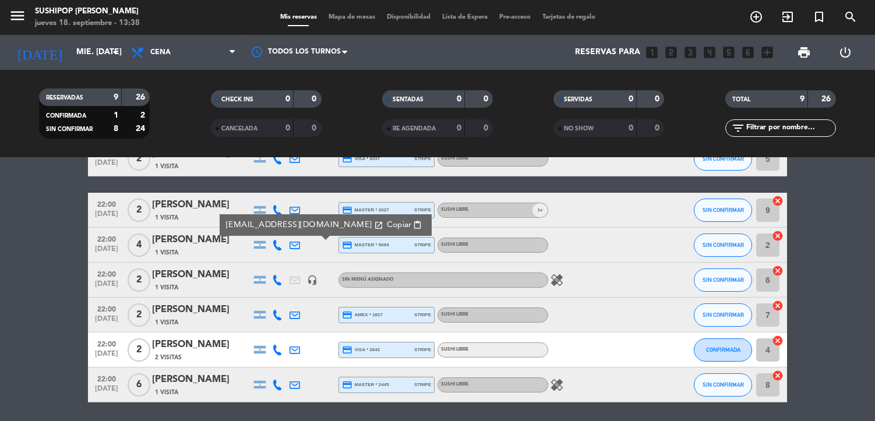
click at [294, 311] on icon at bounding box center [294, 315] width 10 height 10
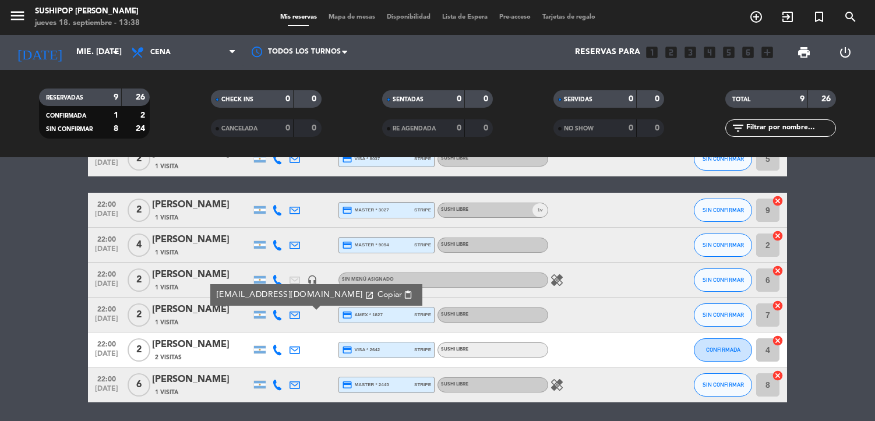
click at [377, 292] on span "Copiar" at bounding box center [389, 295] width 24 height 12
click at [294, 351] on icon at bounding box center [294, 350] width 10 height 10
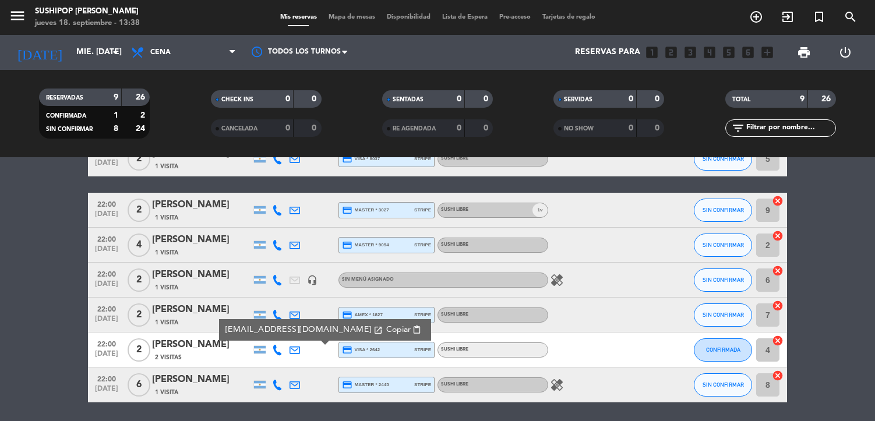
click at [386, 331] on span "Copiar" at bounding box center [398, 330] width 24 height 12
click at [296, 387] on icon at bounding box center [294, 385] width 10 height 10
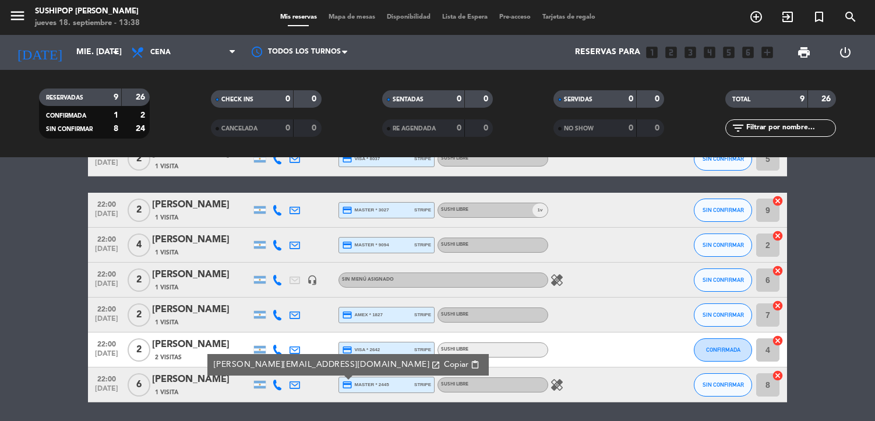
click at [444, 363] on span "Copiar" at bounding box center [456, 365] width 24 height 12
